Goal: Task Accomplishment & Management: Use online tool/utility

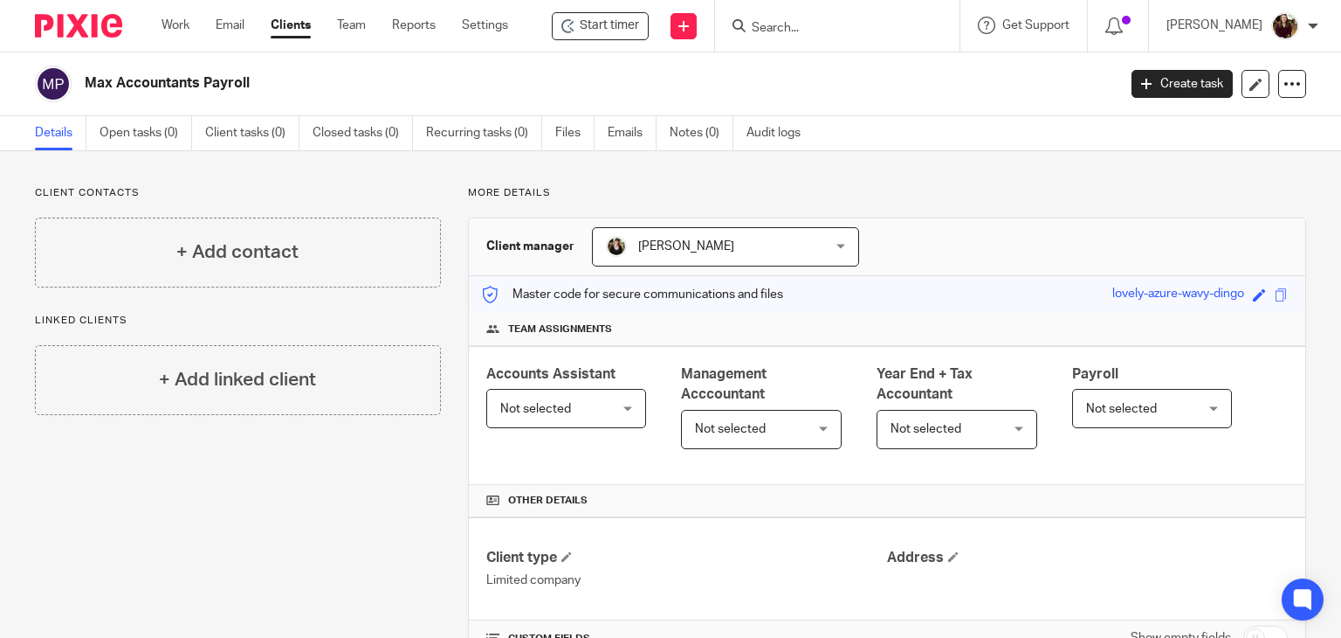
scroll to position [1684, 0]
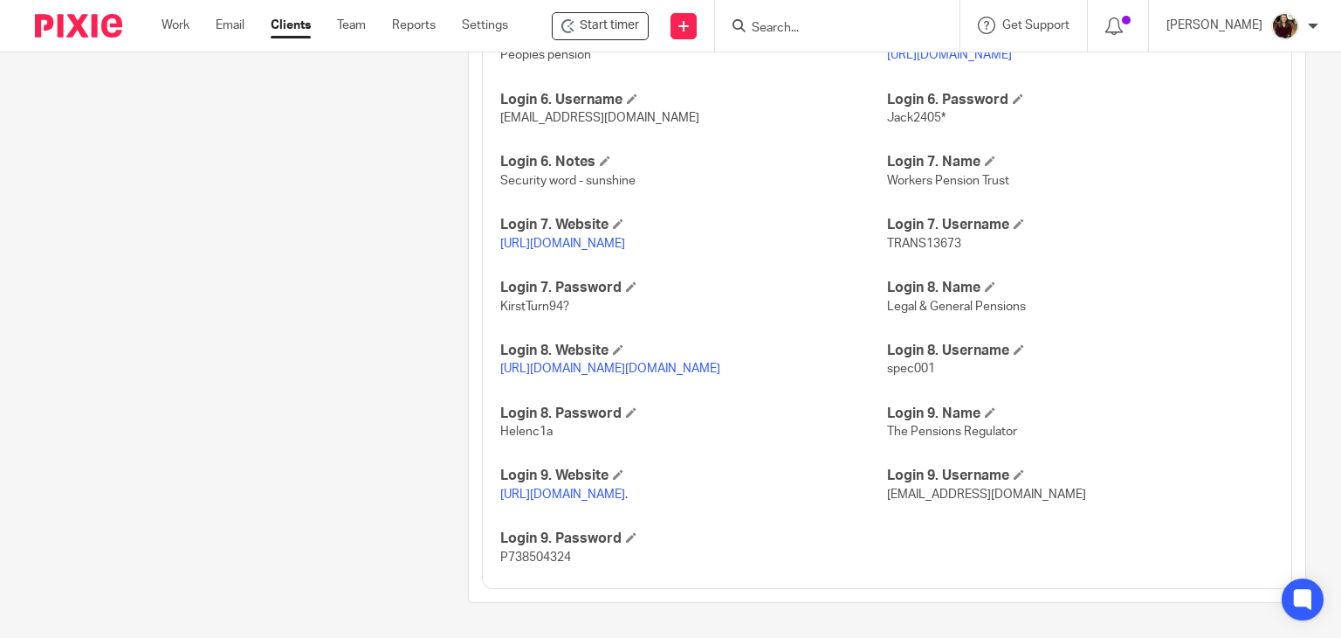
drag, startPoint x: 0, startPoint y: 0, endPoint x: 785, endPoint y: 22, distance: 785.4
click at [785, 22] on input "Search" at bounding box center [828, 29] width 157 height 16
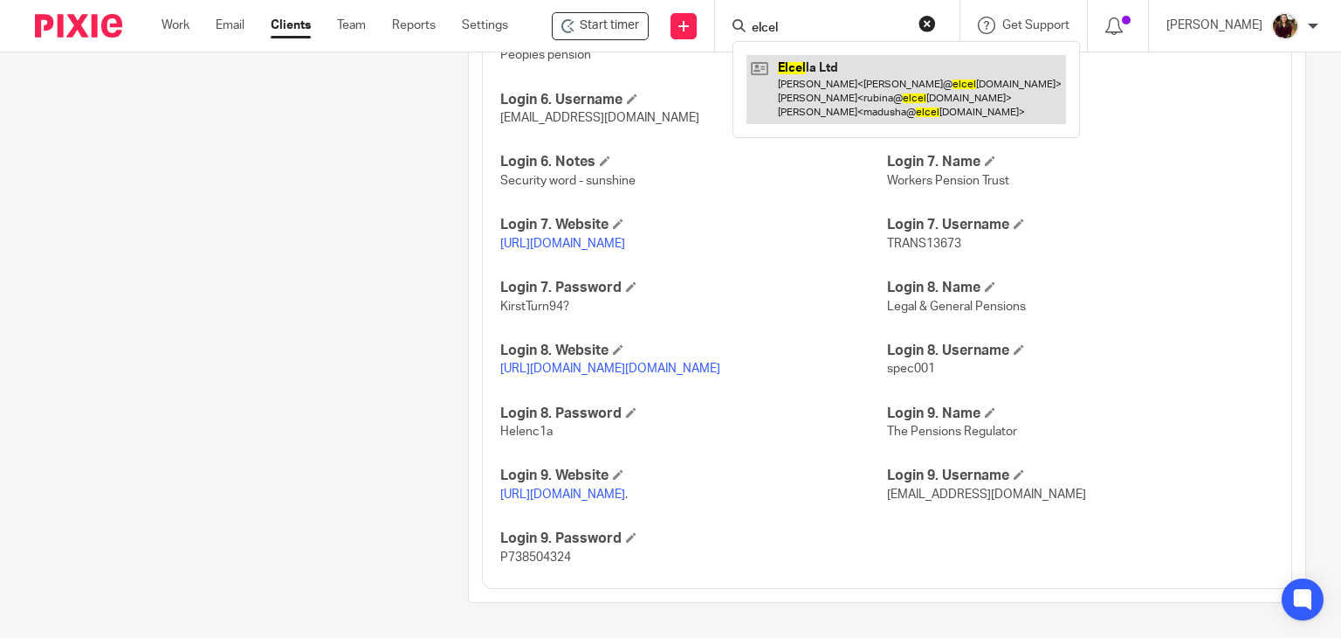
type input "elcel"
click at [826, 98] on link at bounding box center [907, 89] width 320 height 69
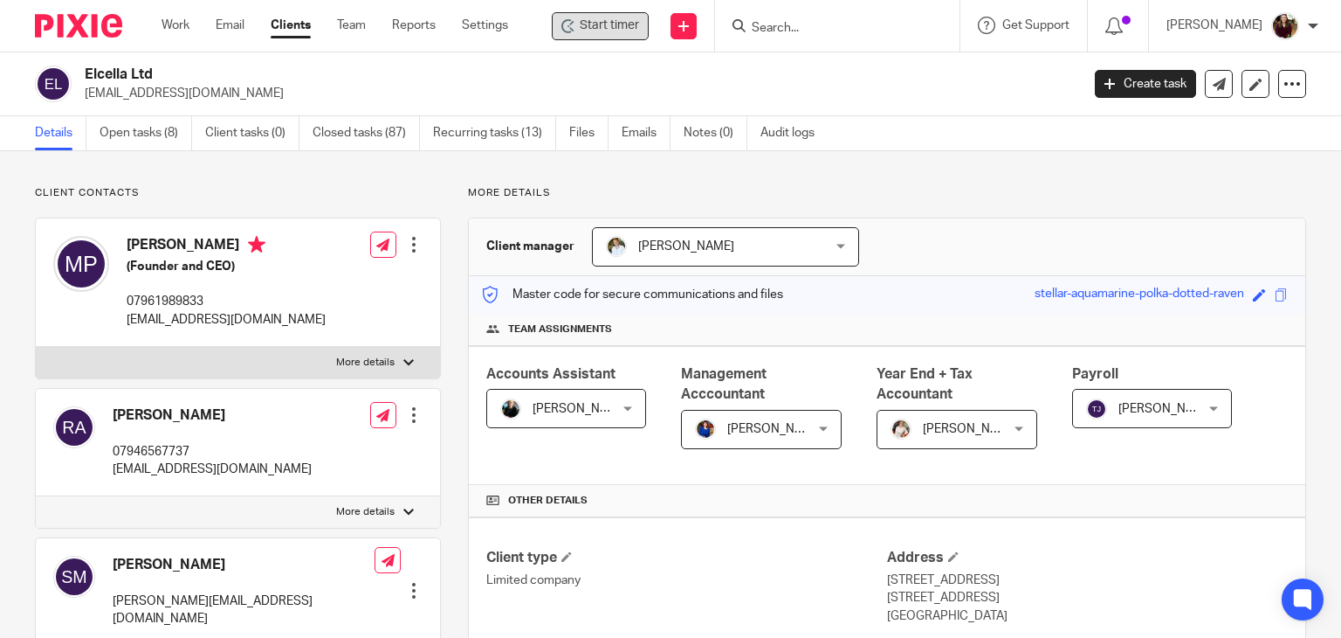
click at [619, 21] on span "Start timer" at bounding box center [609, 26] width 59 height 18
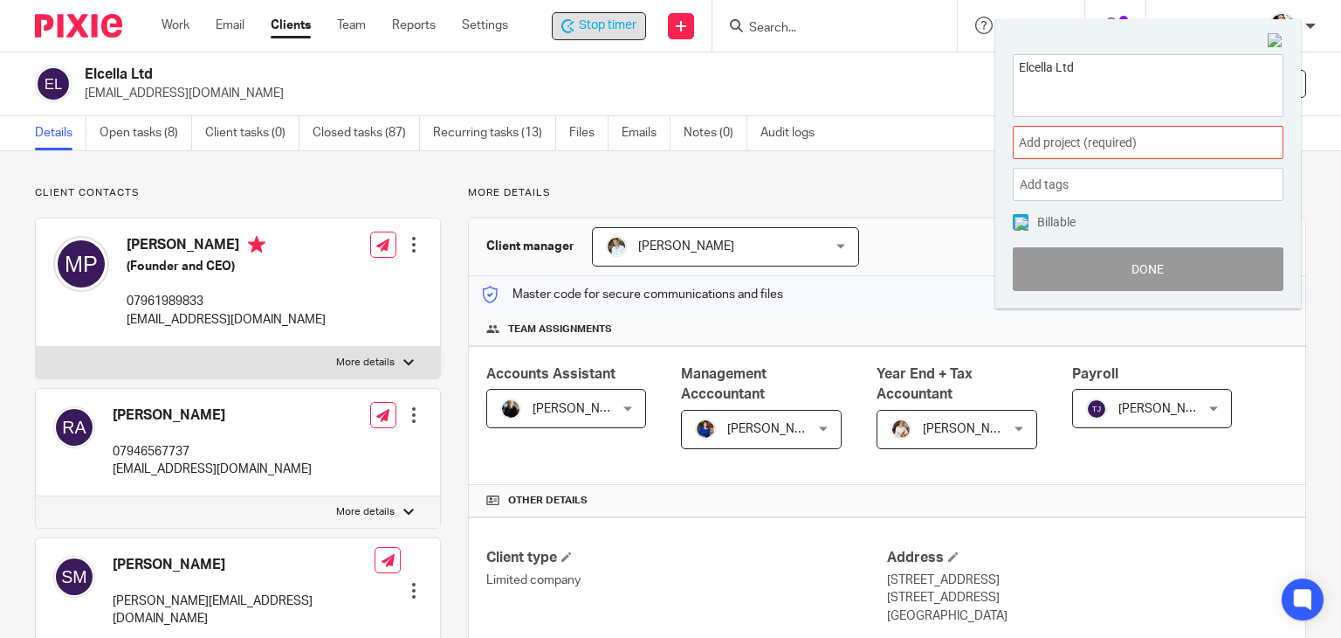
click at [1114, 141] on span "Add project (required) :" at bounding box center [1129, 143] width 220 height 18
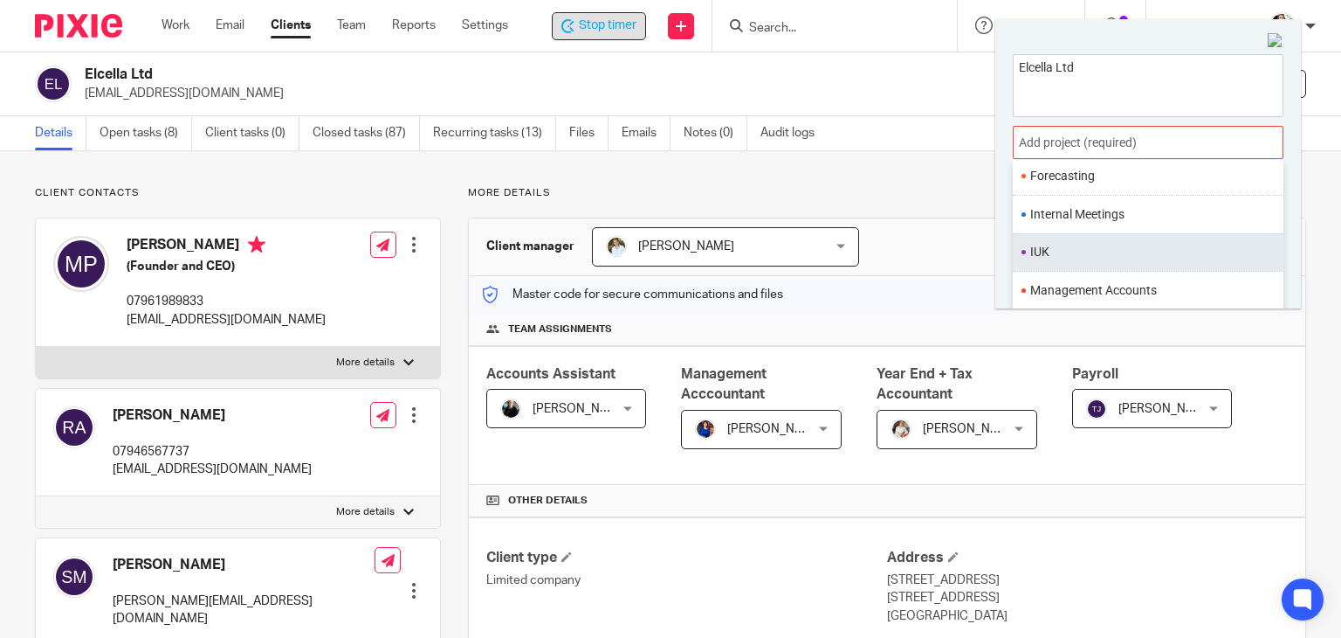
scroll to position [653, 0]
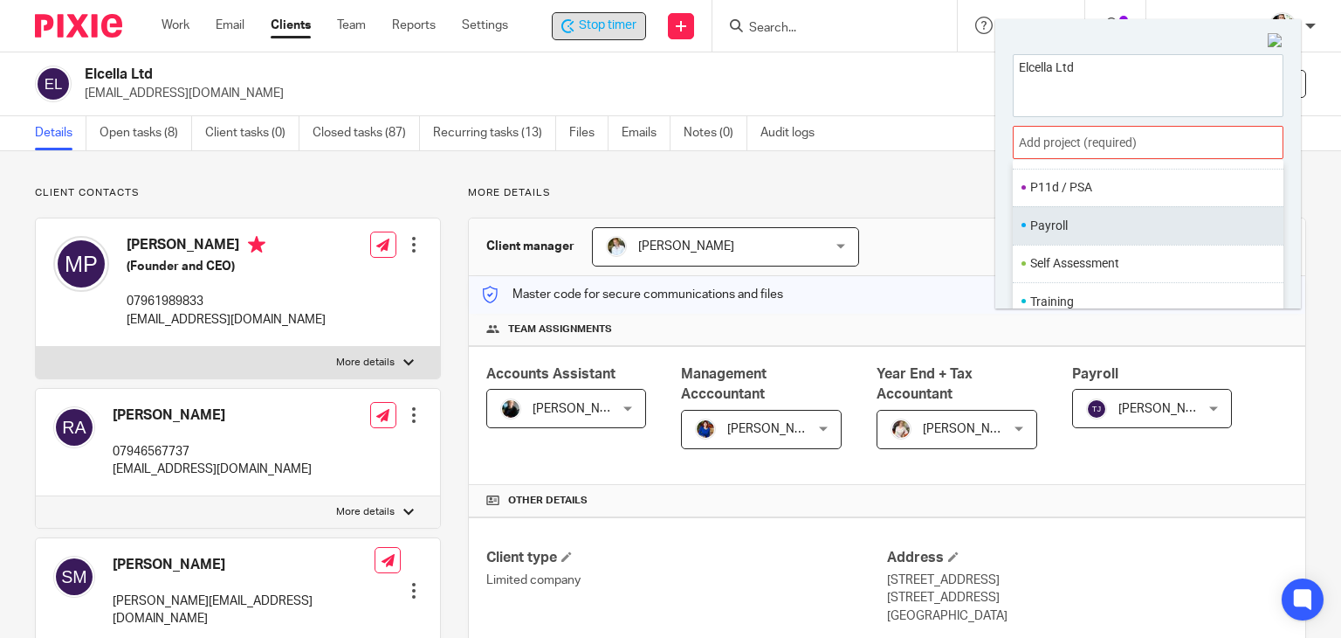
click at [1086, 230] on li "Payroll" at bounding box center [1145, 226] width 228 height 18
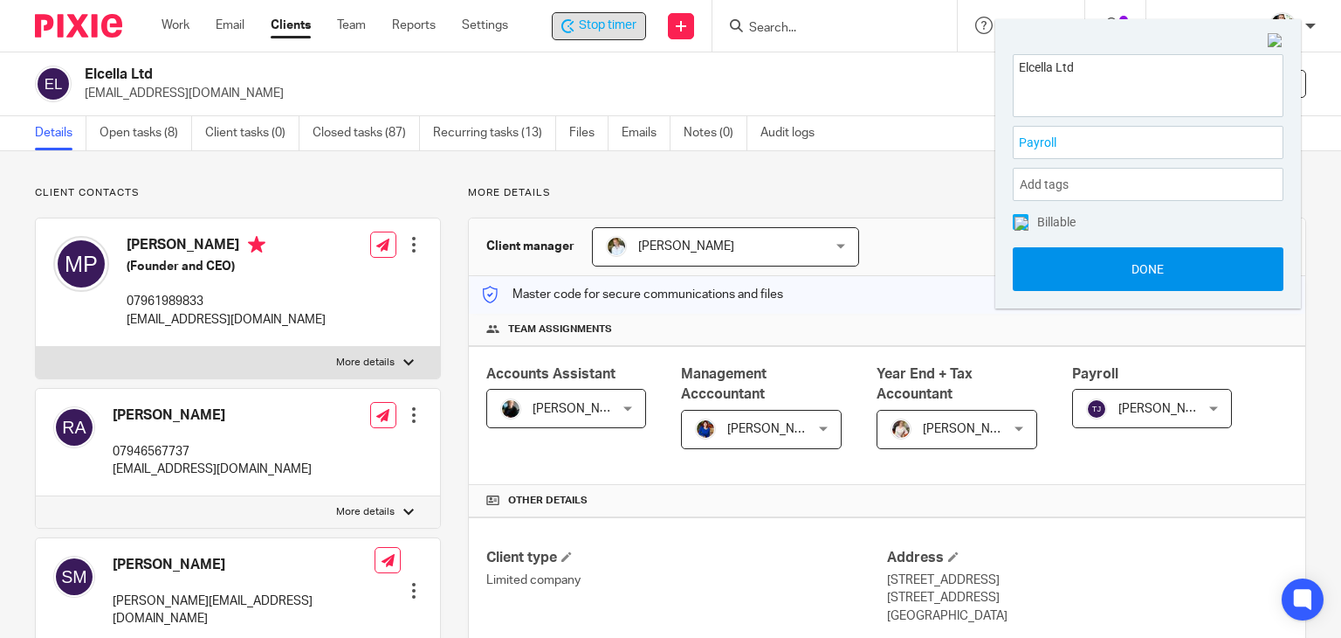
click at [1104, 265] on button "Done" at bounding box center [1148, 269] width 271 height 44
